Goal: Find specific page/section: Find specific page/section

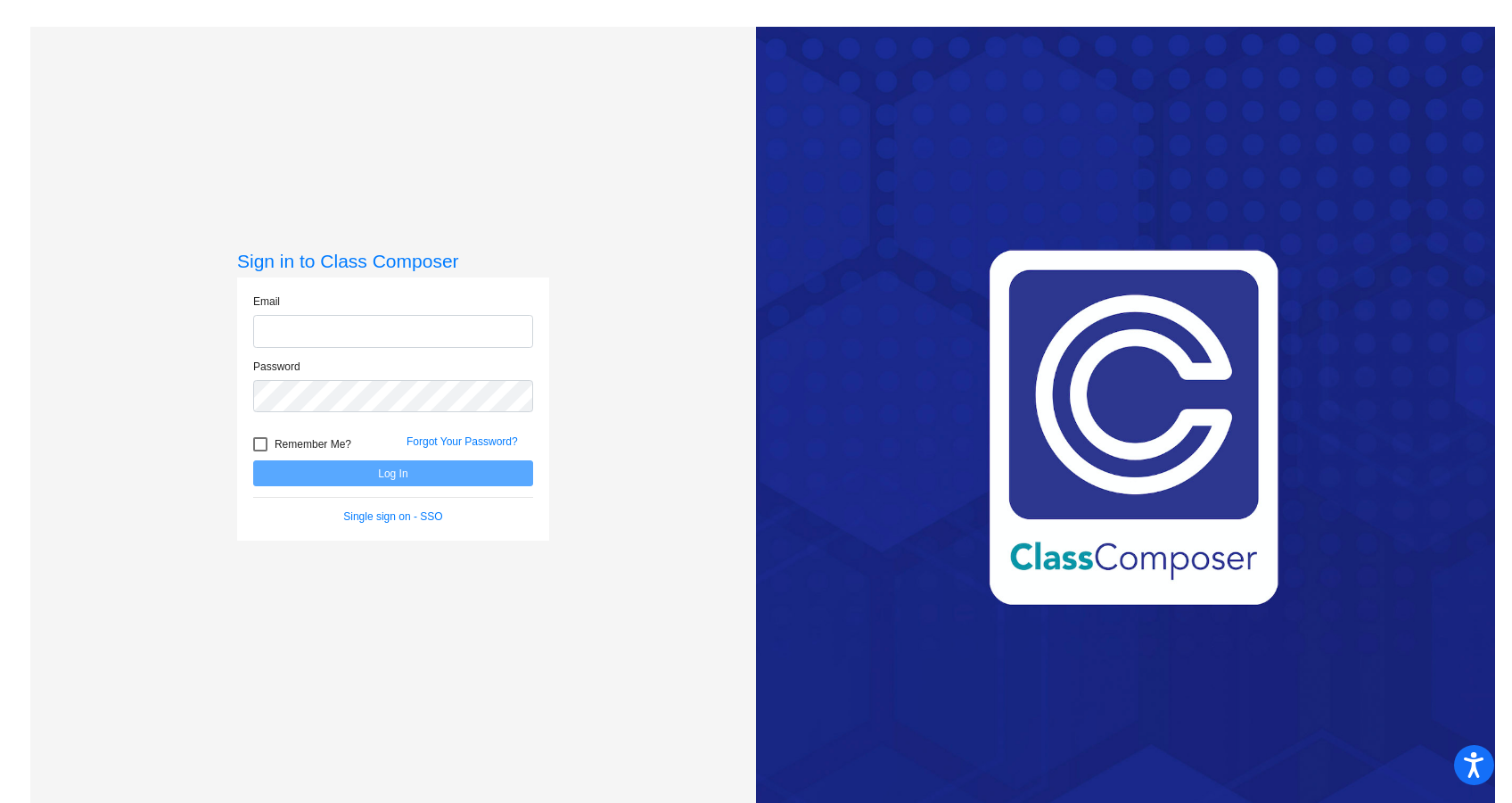
type input "[PERSON_NAME][EMAIL_ADDRESS][DOMAIN_NAME]"
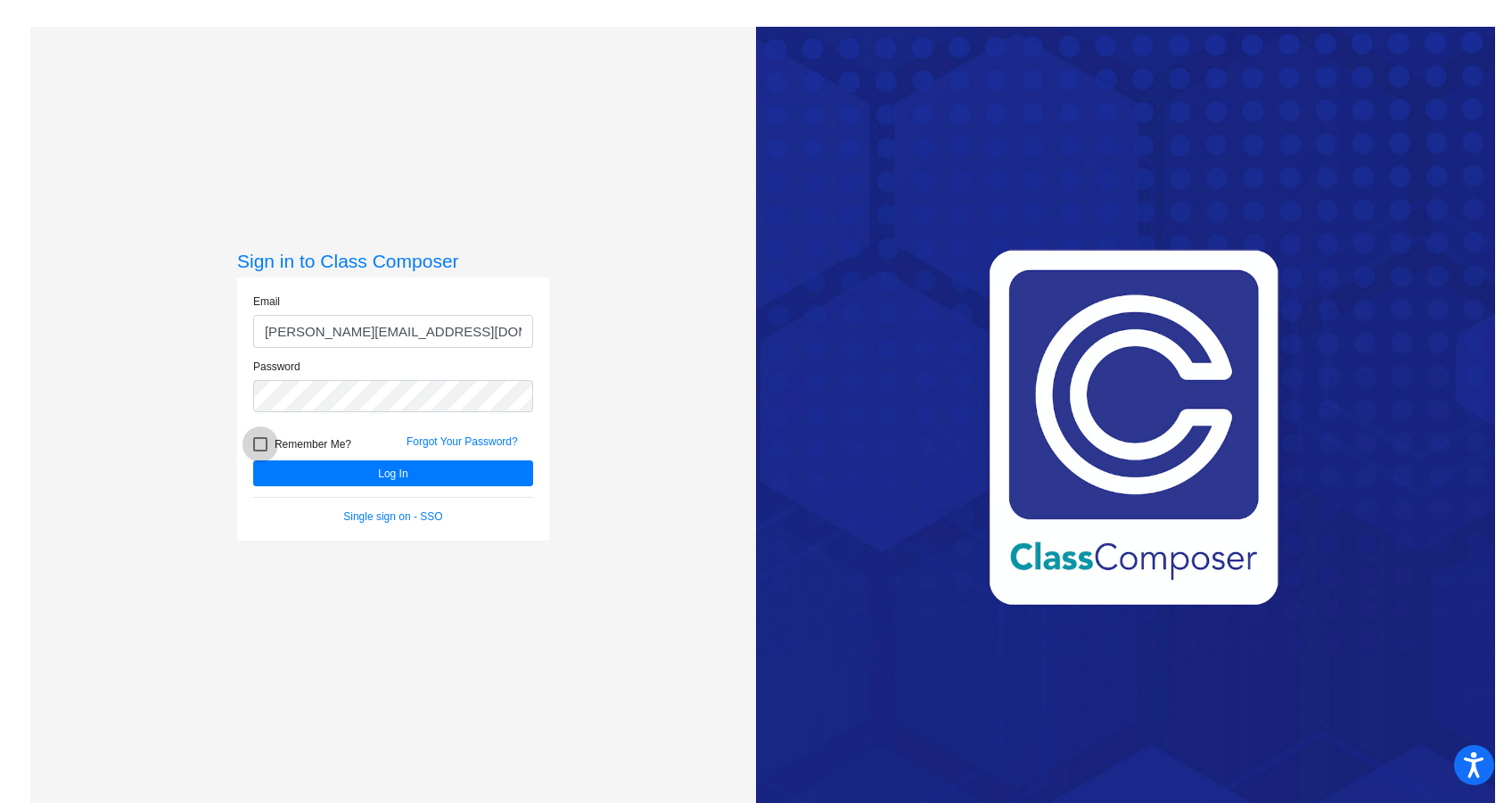
click at [265, 438] on label "Remember Me?" at bounding box center [303, 444] width 98 height 22
click at [260, 451] on input "Remember Me?" at bounding box center [259, 451] width 1 height 1
checkbox input "true"
click at [340, 468] on button "Log In" at bounding box center [393, 473] width 280 height 26
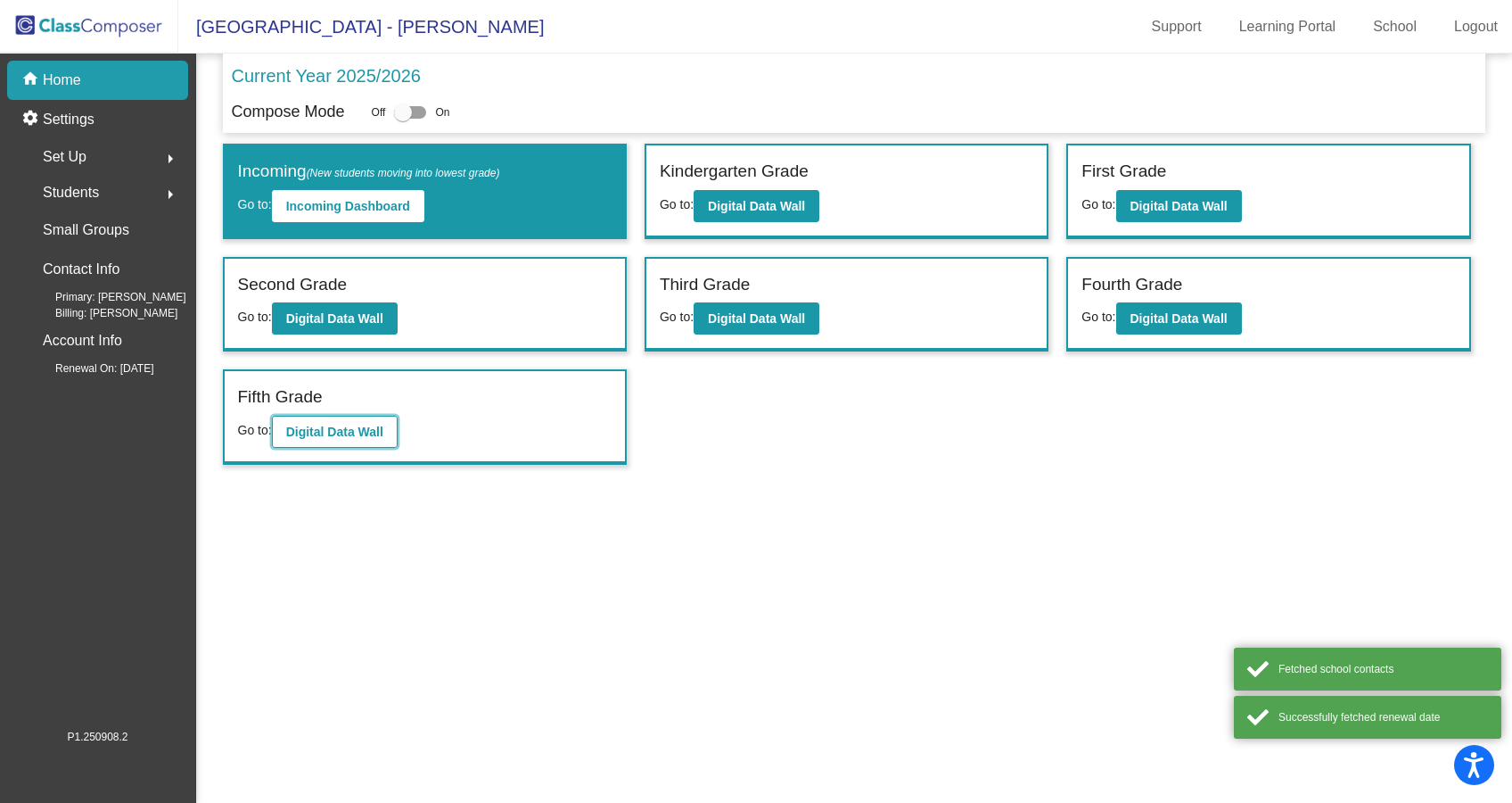
click at [342, 437] on b "Digital Data Wall" at bounding box center [334, 431] width 97 height 15
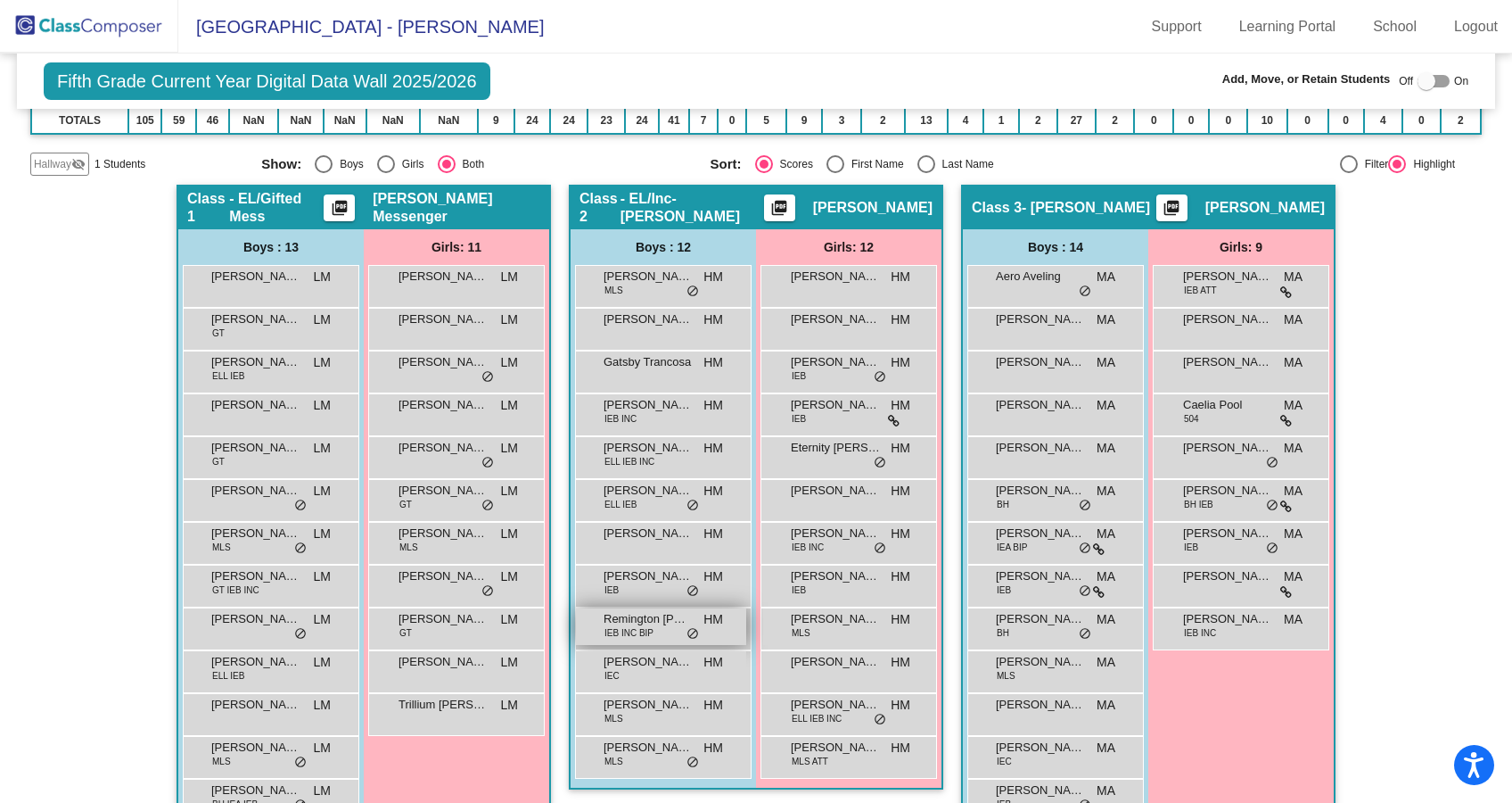
scroll to position [446, 0]
